Goal: Task Accomplishment & Management: Use online tool/utility

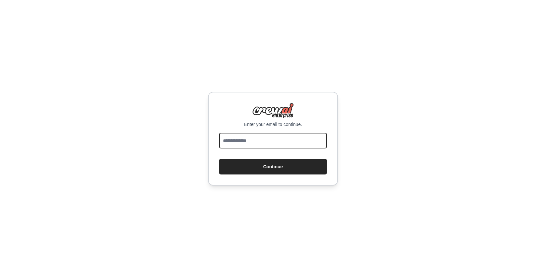
click at [252, 141] on input "email" at bounding box center [273, 141] width 108 height 16
click at [254, 143] on input "email" at bounding box center [273, 141] width 108 height 16
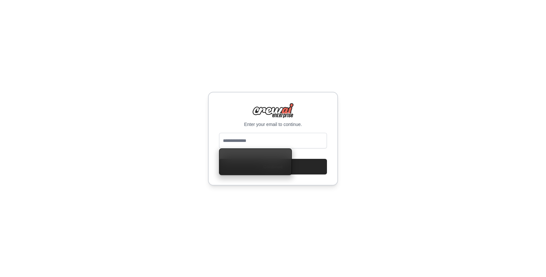
click at [348, 63] on div "Enter your email to continue. Continue" at bounding box center [273, 138] width 546 height 277
click at [241, 140] on input "email" at bounding box center [273, 141] width 108 height 16
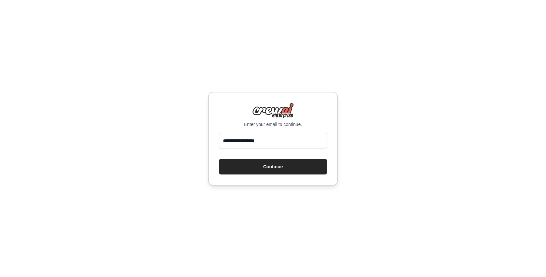
type input "**********"
click at [219, 159] on button "Continue" at bounding box center [273, 167] width 108 height 16
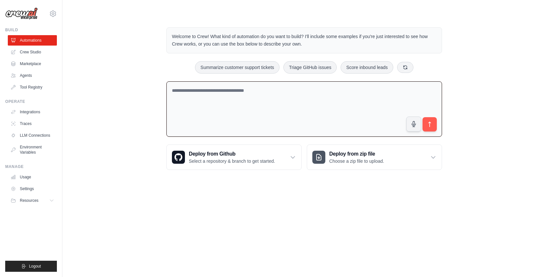
click at [278, 103] on textarea at bounding box center [304, 109] width 276 height 56
click at [38, 54] on link "Crew Studio" at bounding box center [32, 52] width 49 height 10
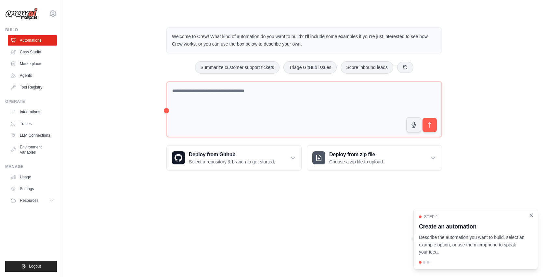
click at [534, 217] on icon "Close walkthrough" at bounding box center [532, 215] width 6 height 6
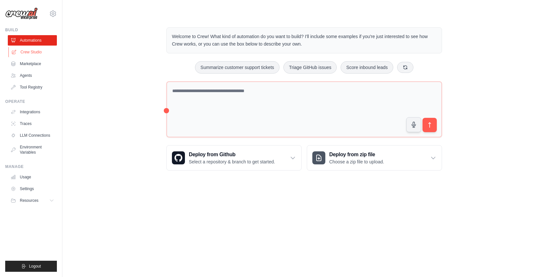
click at [39, 52] on link "Crew Studio" at bounding box center [32, 52] width 49 height 10
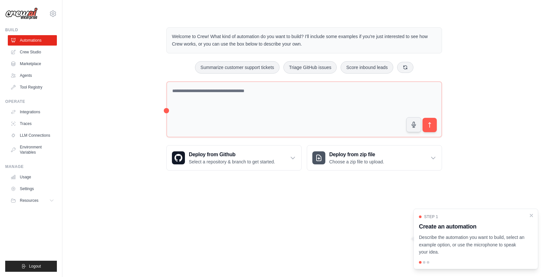
click at [33, 52] on link "Crew Studio" at bounding box center [32, 52] width 49 height 10
click at [28, 52] on link "Crew Studio" at bounding box center [32, 52] width 49 height 10
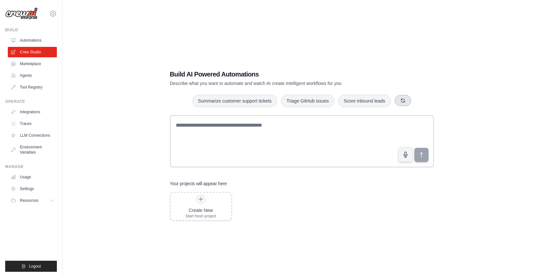
click at [404, 102] on icon "button" at bounding box center [403, 100] width 5 height 5
click at [406, 102] on button "button" at bounding box center [410, 100] width 16 height 11
click at [406, 102] on icon "button" at bounding box center [403, 100] width 5 height 5
